Goal: Task Accomplishment & Management: Complete application form

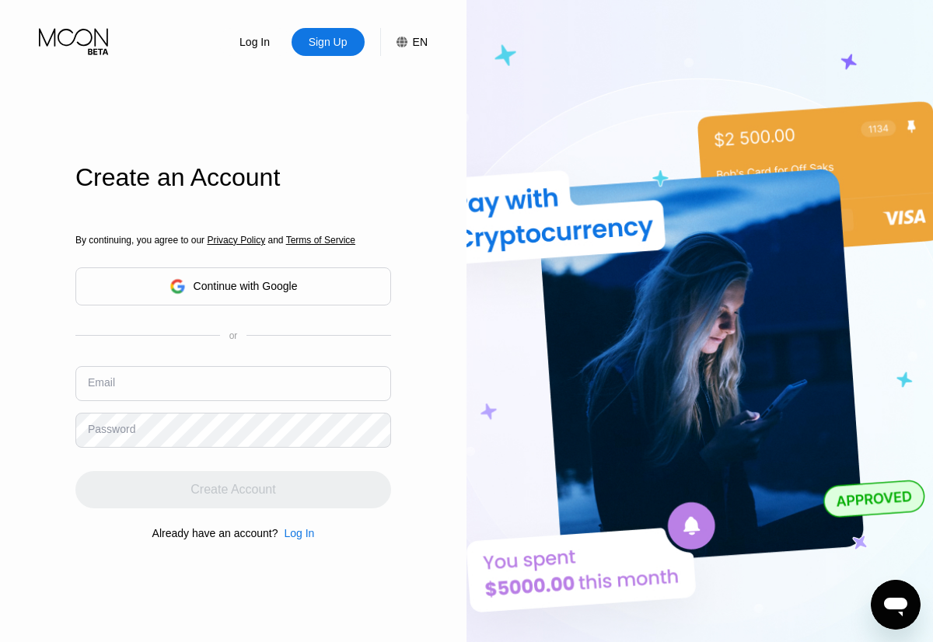
click at [233, 366] on input "text" at bounding box center [233, 383] width 316 height 35
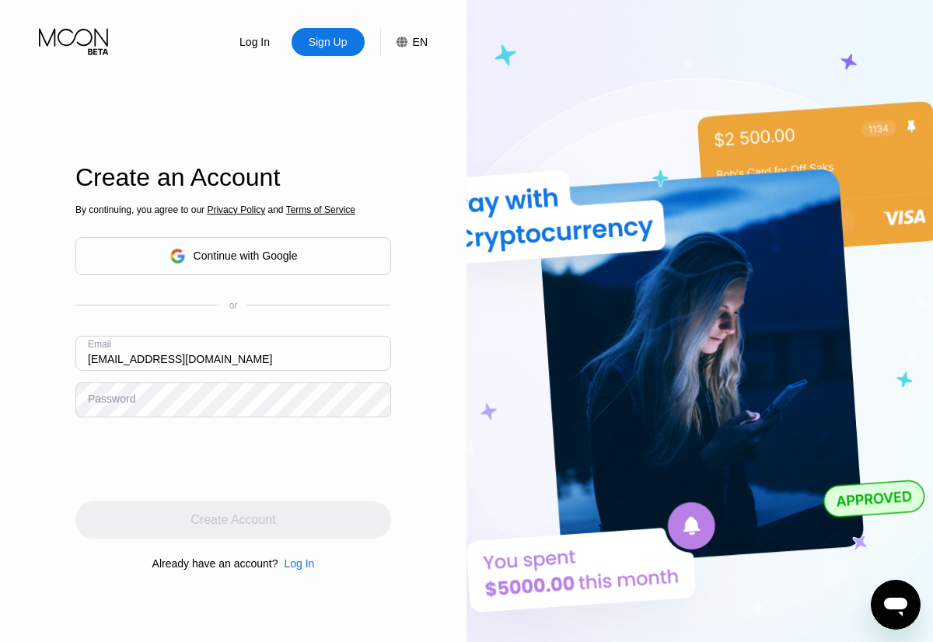
type input "[EMAIL_ADDRESS][DOMAIN_NAME]"
click at [233, 520] on div "Create Account" at bounding box center [232, 520] width 85 height 16
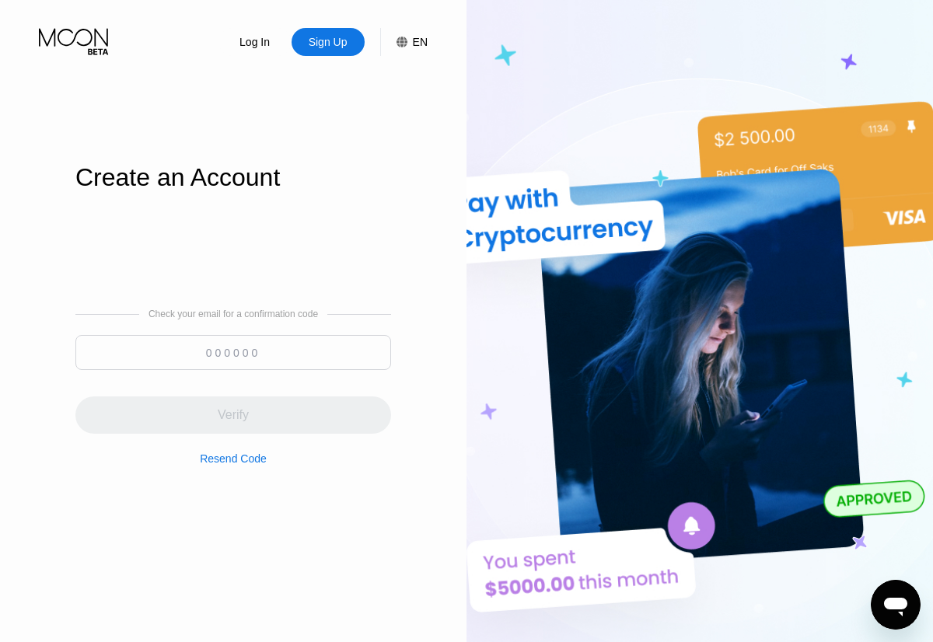
click at [233, 352] on input at bounding box center [233, 352] width 316 height 35
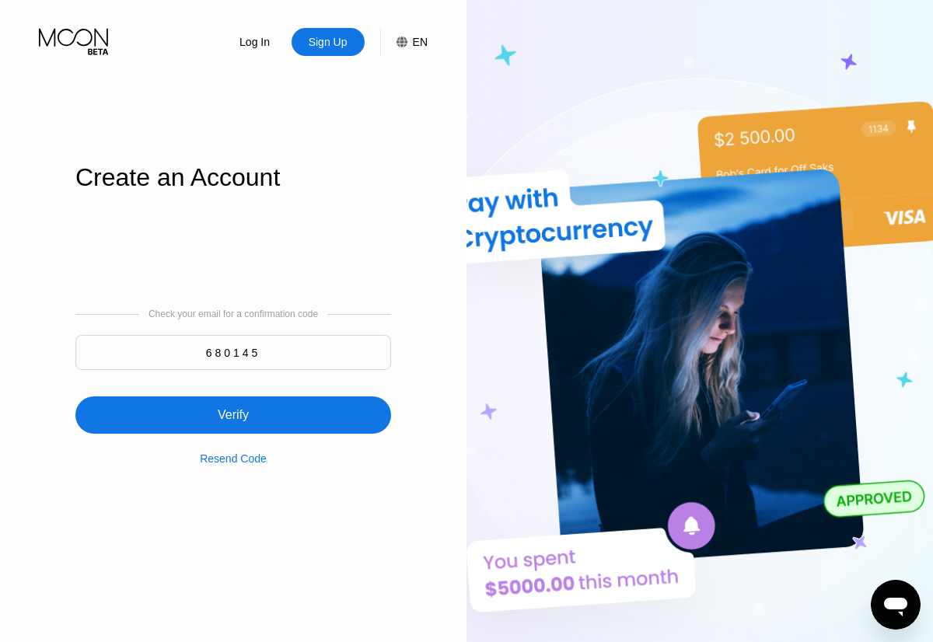
type input "680145"
click at [233, 406] on div "Verify" at bounding box center [233, 414] width 316 height 37
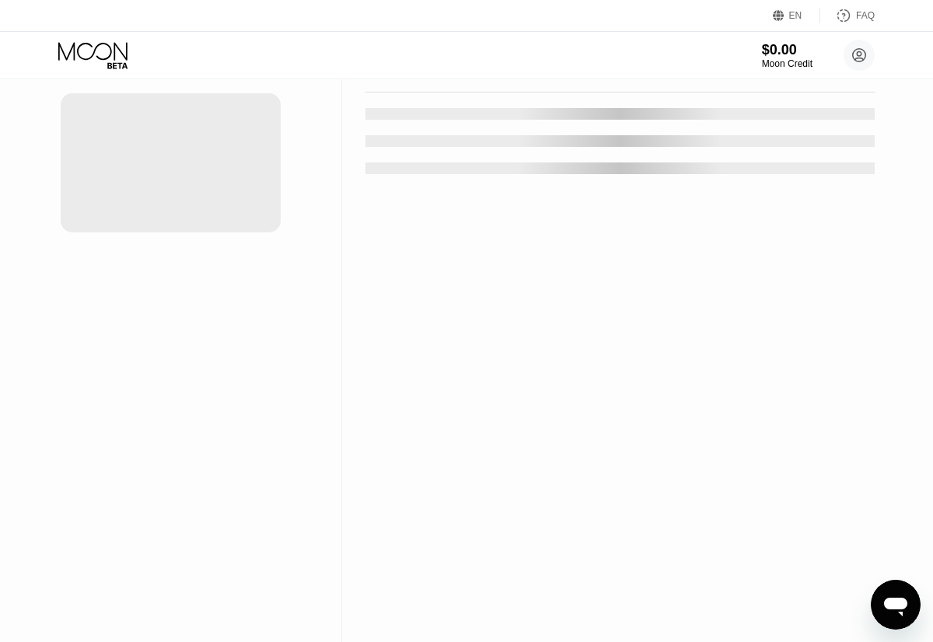
click at [235, 38] on div "New Card" at bounding box center [242, 31] width 48 height 13
